Goal: Find contact information: Obtain details needed to contact an individual or organization

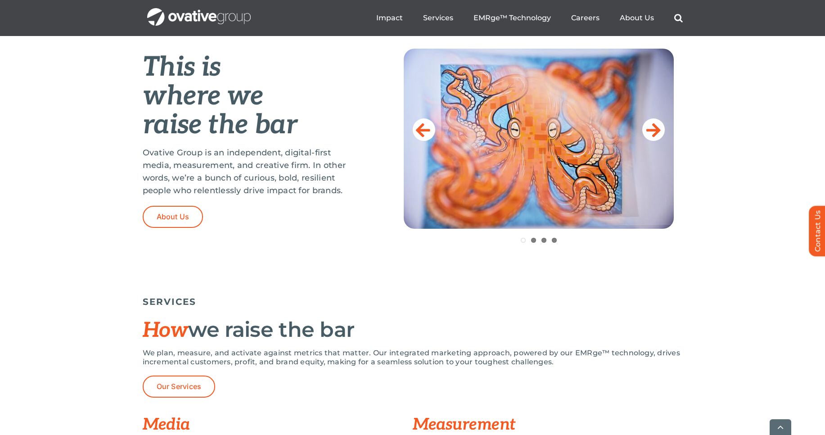
scroll to position [432, 0]
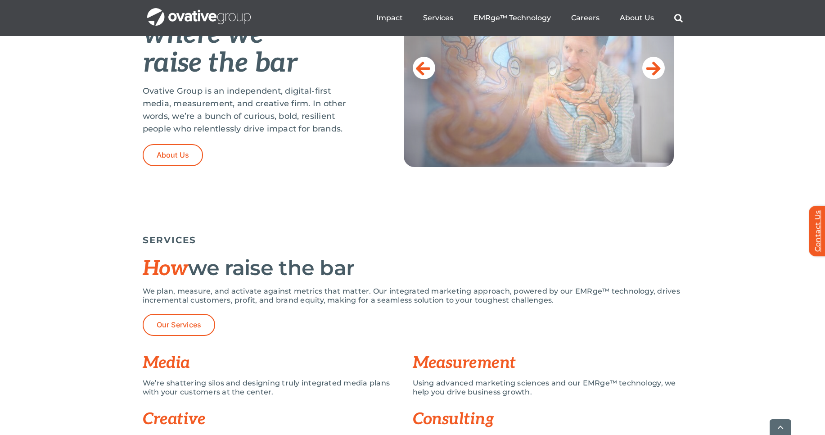
click at [814, 239] on link "Contact Us" at bounding box center [822, 231] width 27 height 50
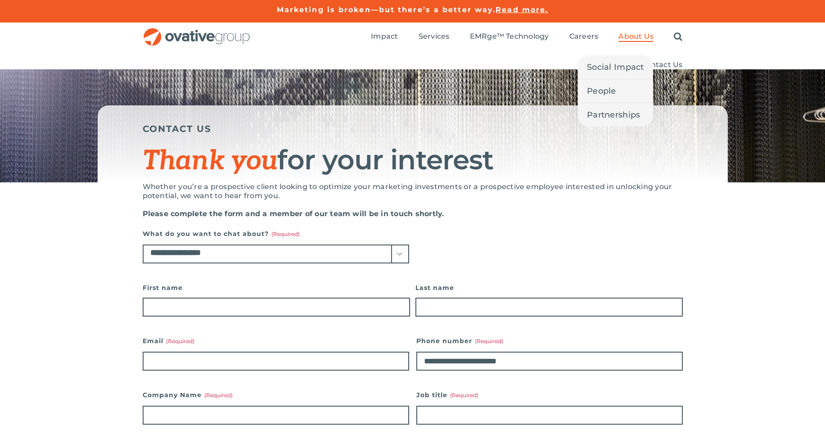
click at [641, 37] on span "About Us" at bounding box center [636, 36] width 35 height 9
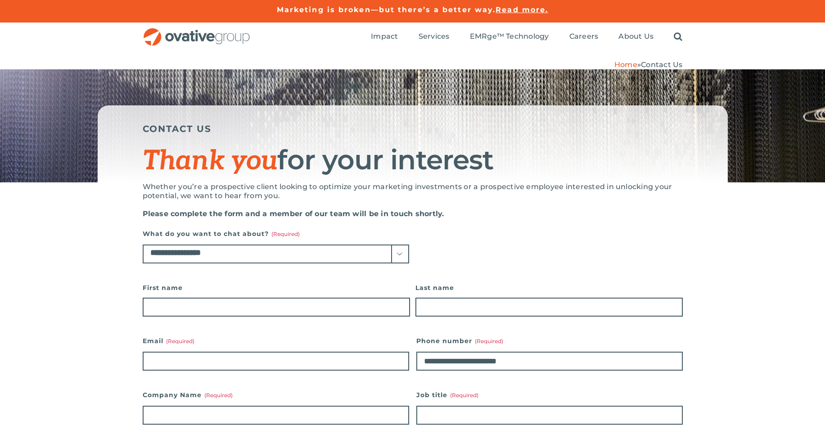
click at [451, 101] on div "CONTACT US Thank you for your interest" at bounding box center [412, 125] width 825 height 113
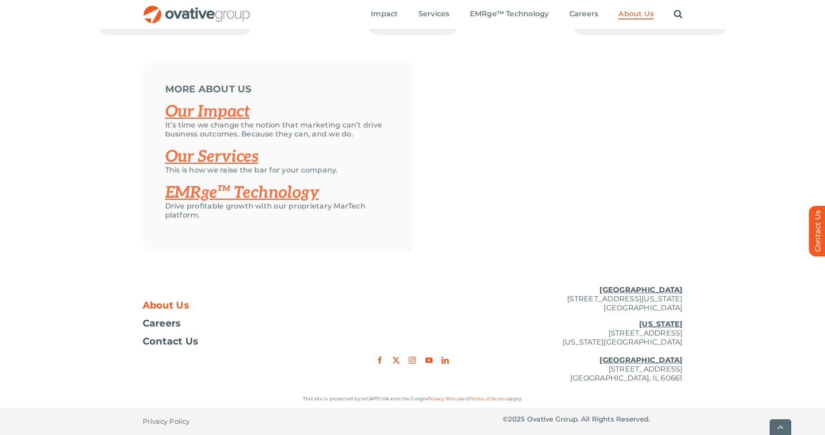
scroll to position [1872, 0]
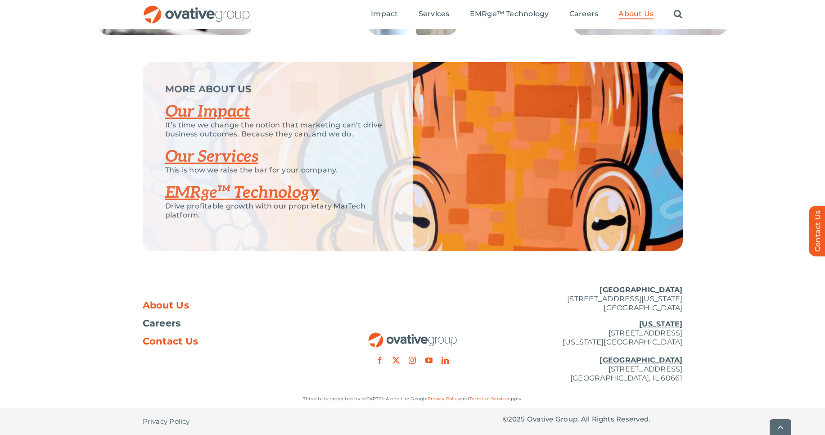
click at [168, 344] on span "Contact Us" at bounding box center [171, 341] width 56 height 9
click at [177, 338] on span "Contact Us" at bounding box center [171, 341] width 56 height 9
click at [162, 341] on span "Contact Us" at bounding box center [171, 341] width 56 height 9
click at [154, 339] on span "Contact Us" at bounding box center [171, 341] width 56 height 9
